Goal: Navigation & Orientation: Find specific page/section

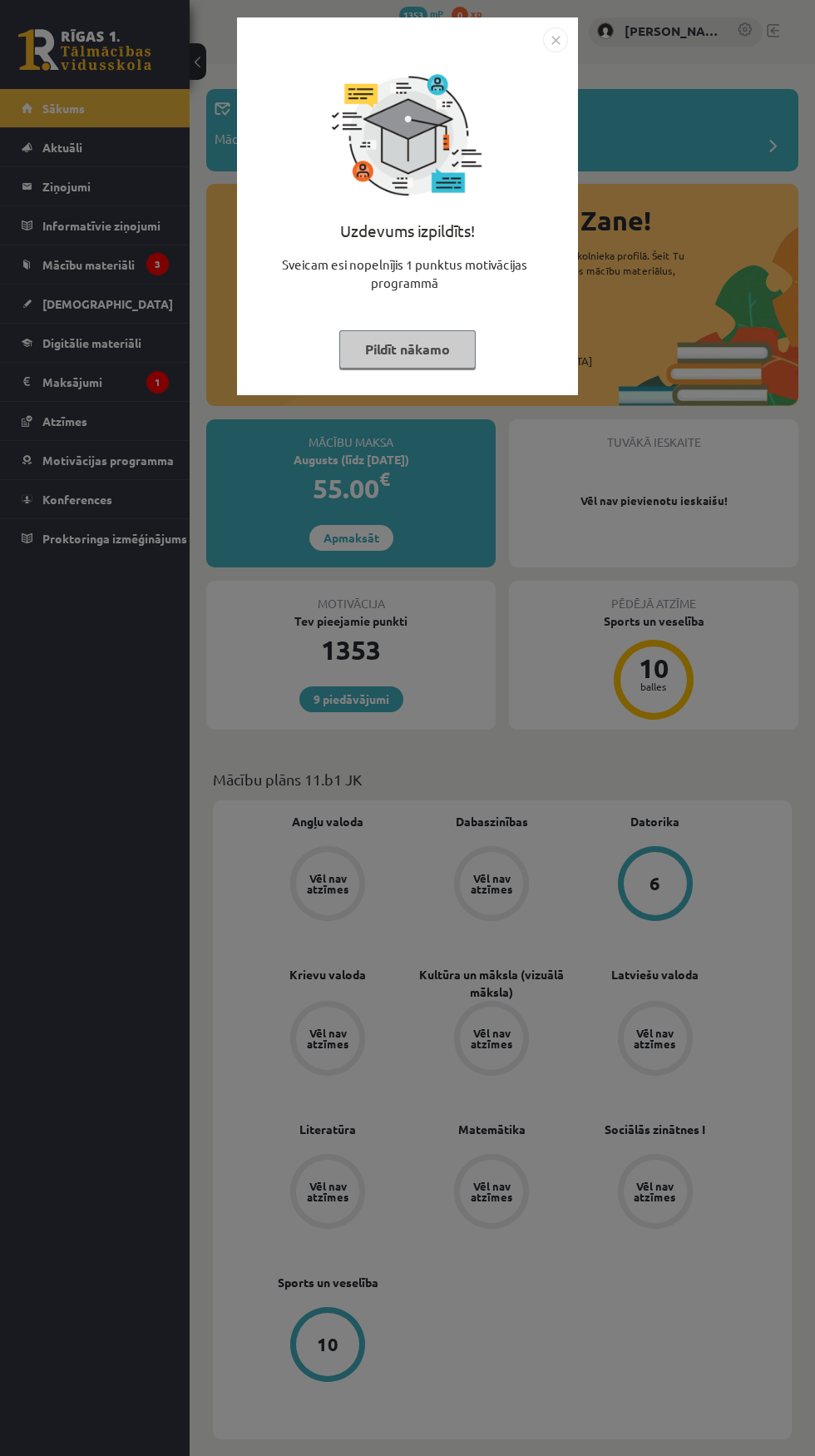
click at [431, 349] on button "Pildīt nākamo" at bounding box center [407, 349] width 137 height 39
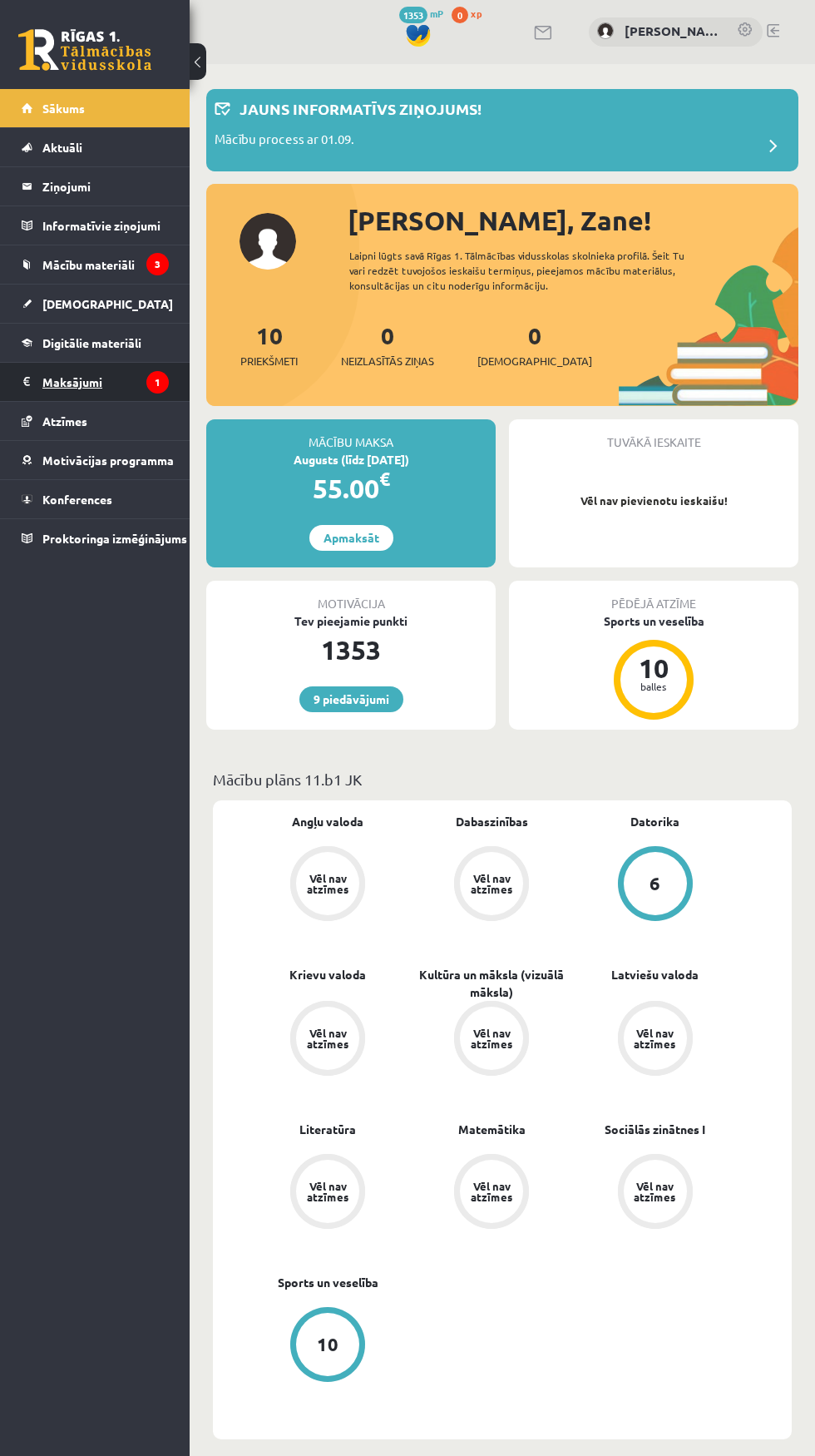
click at [62, 381] on legend "Maksājumi 1" at bounding box center [106, 382] width 127 height 39
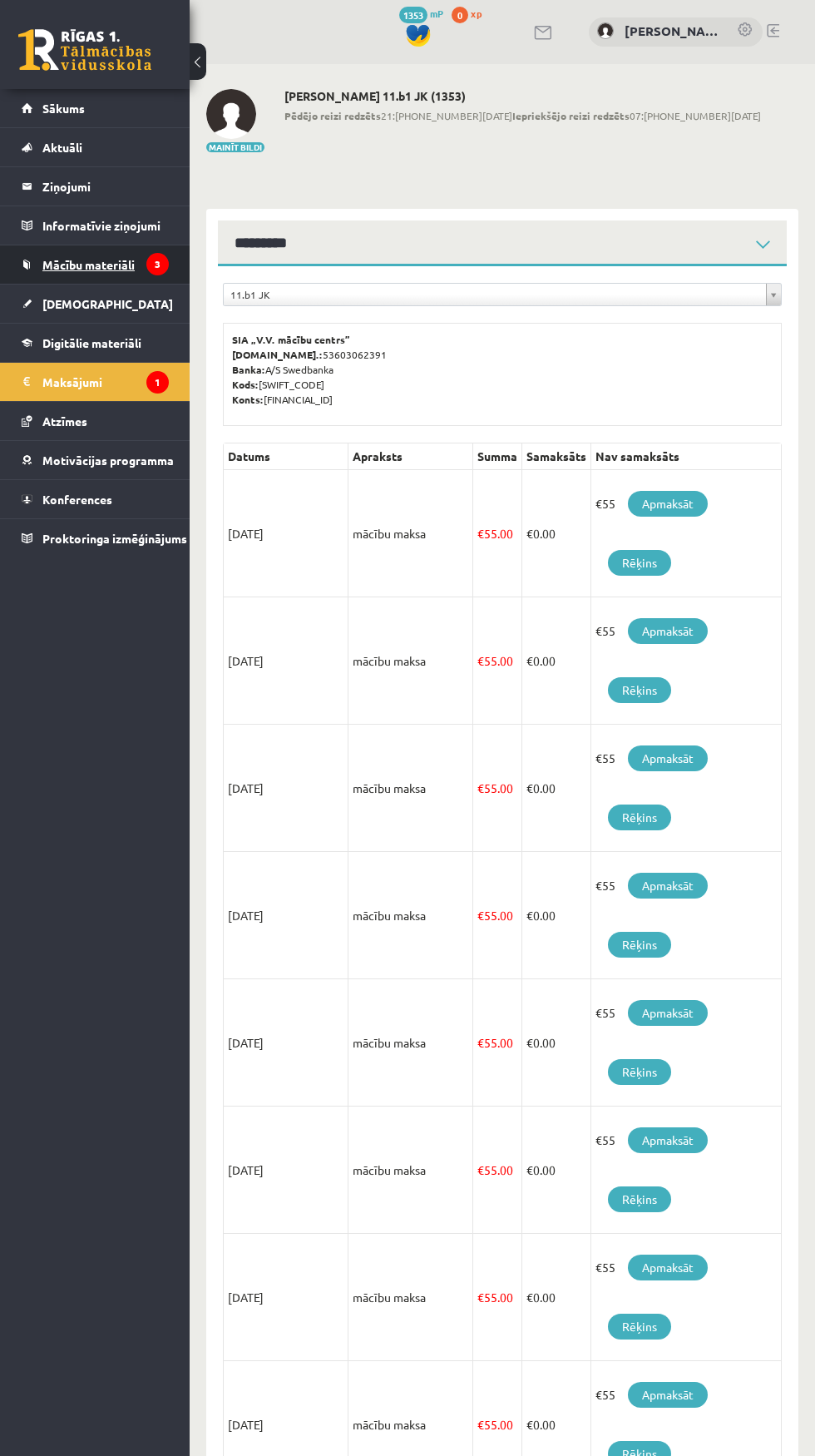
click at [87, 264] on span "Mācību materiāli" at bounding box center [89, 264] width 92 height 15
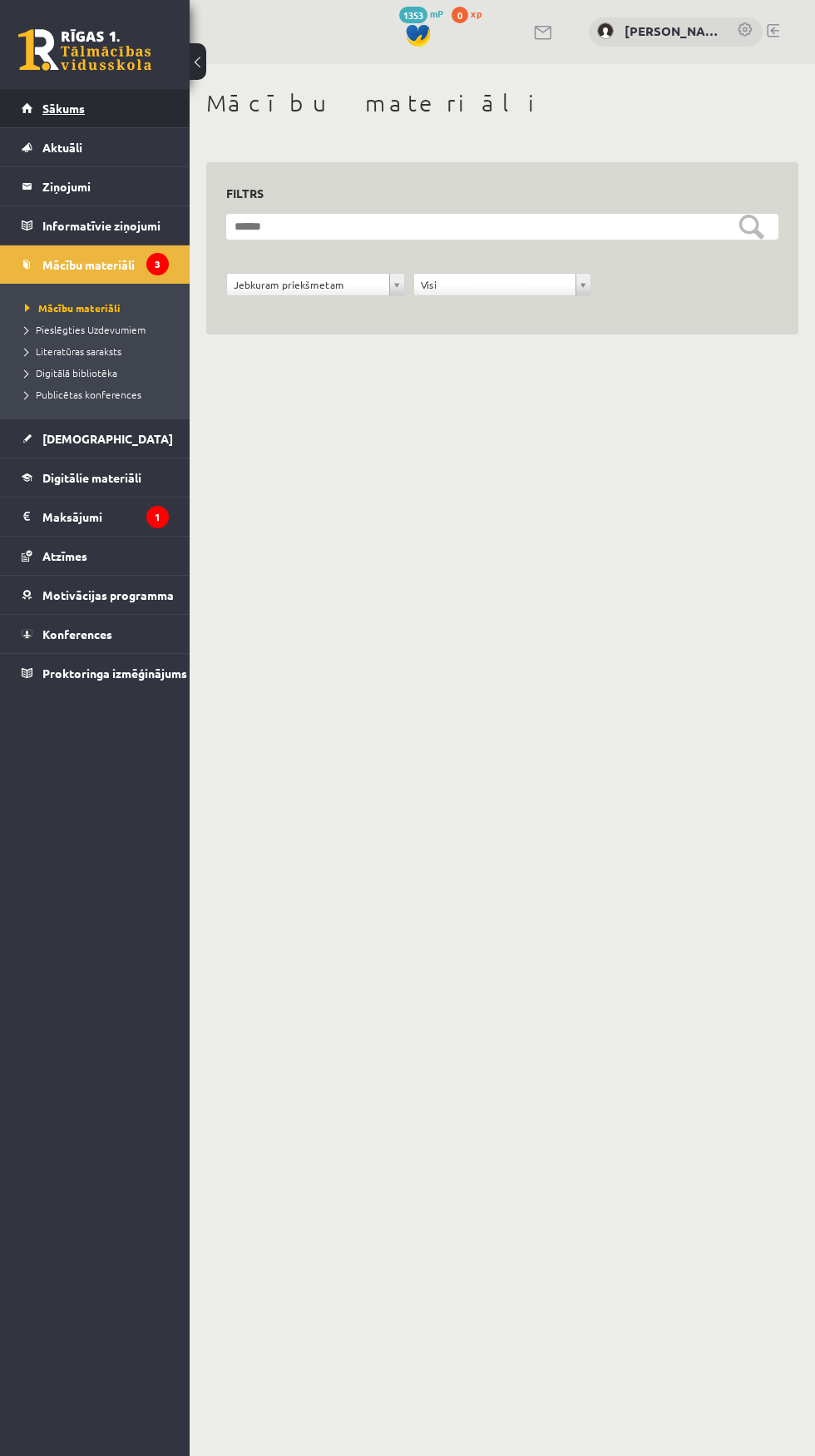
click at [65, 107] on span "Sākums" at bounding box center [64, 108] width 43 height 15
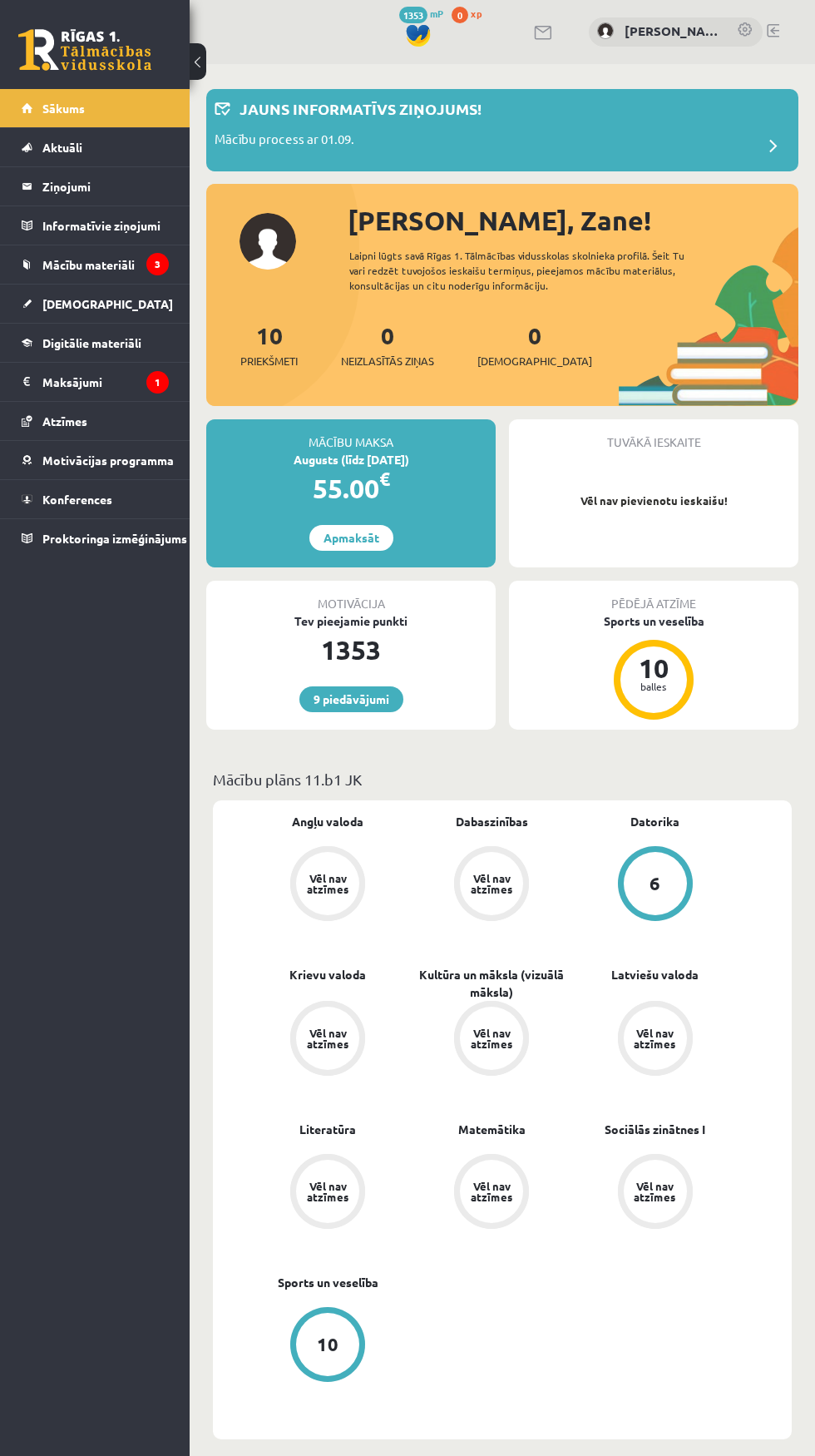
click at [779, 30] on link at bounding box center [773, 31] width 13 height 13
